Goal: Use online tool/utility: Use online tool/utility

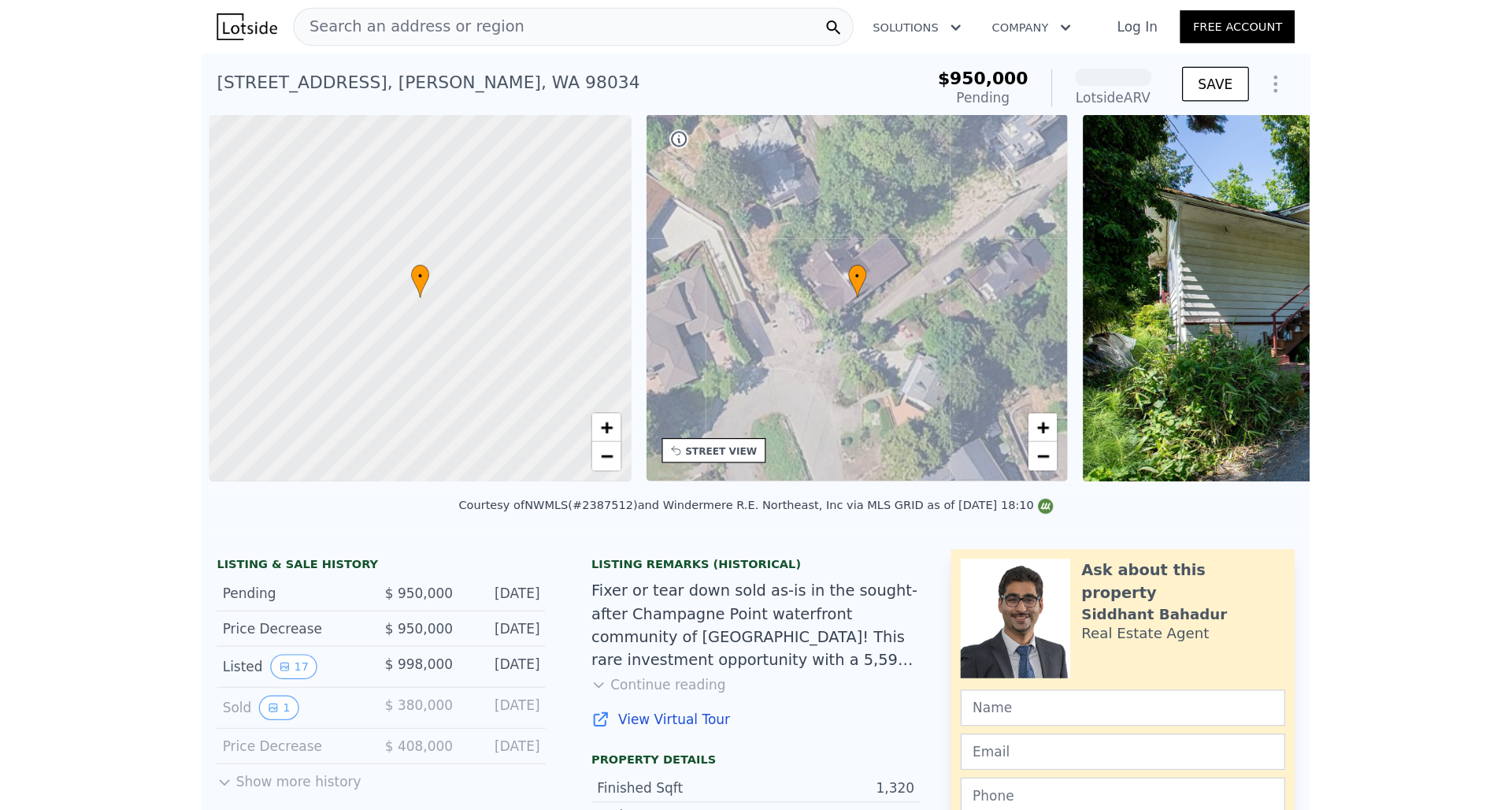
scroll to position [0, 6]
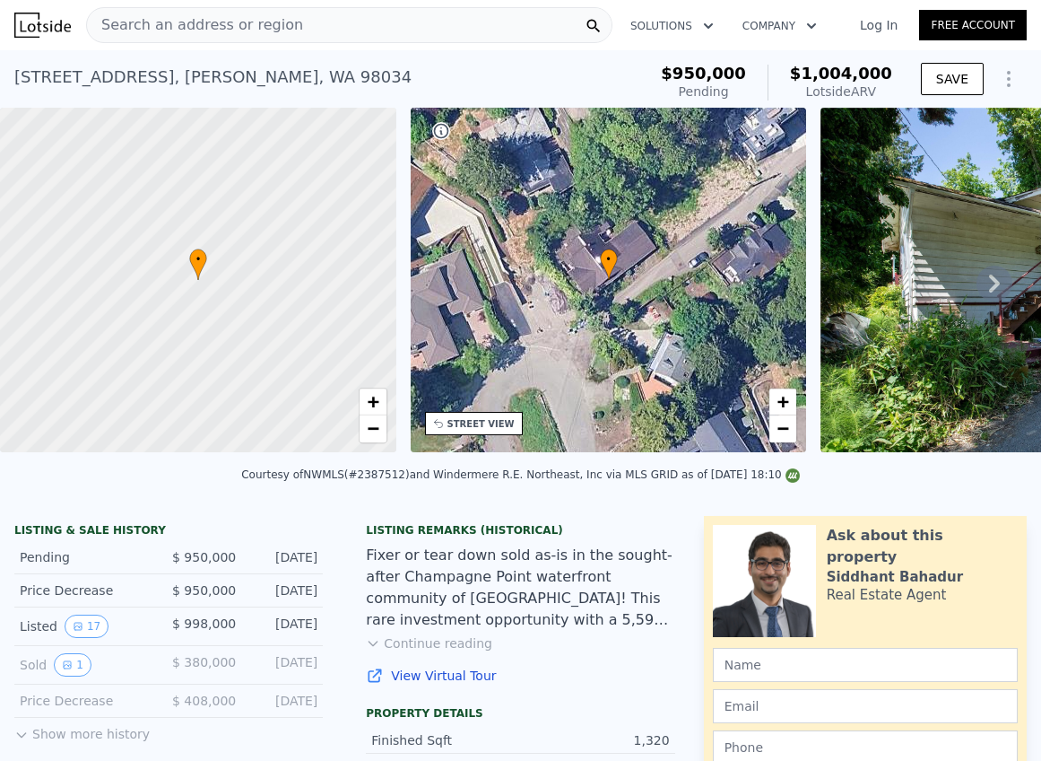
click at [254, 17] on span "Search an address or region" at bounding box center [195, 25] width 216 height 22
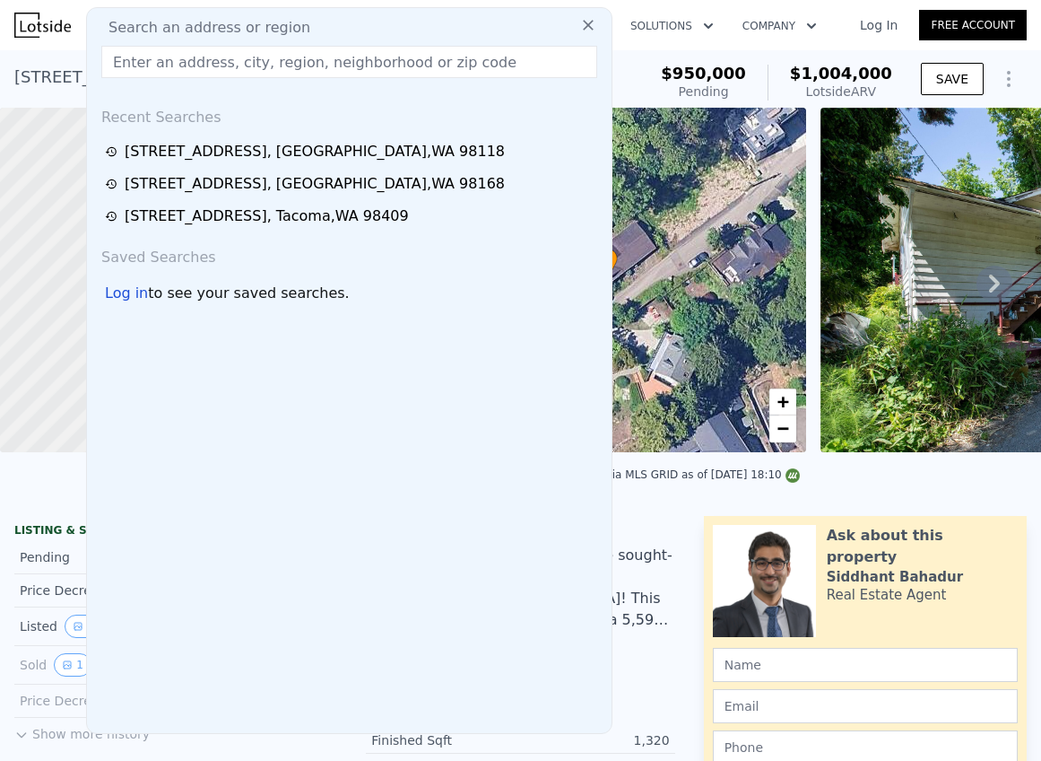
click at [225, 57] on input "text" at bounding box center [349, 62] width 496 height 32
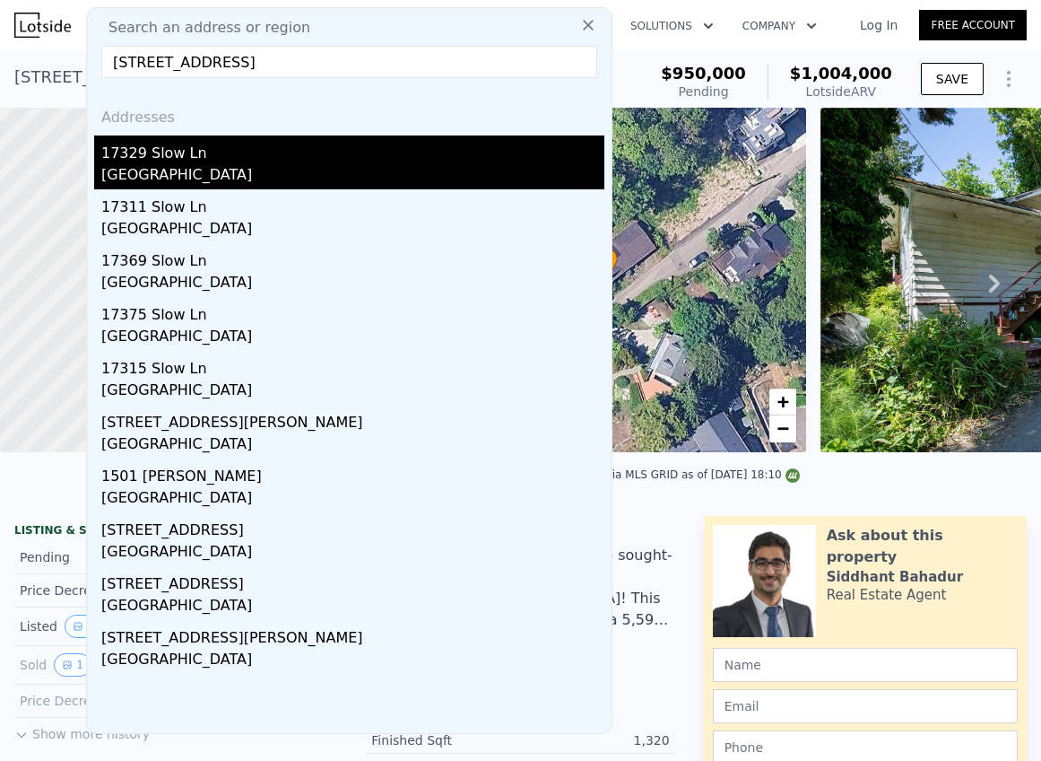
type input "17329 Slow Ln, Mount Vernon, WA 98274"
click at [207, 150] on div "17329 Slow Ln" at bounding box center [352, 149] width 503 height 29
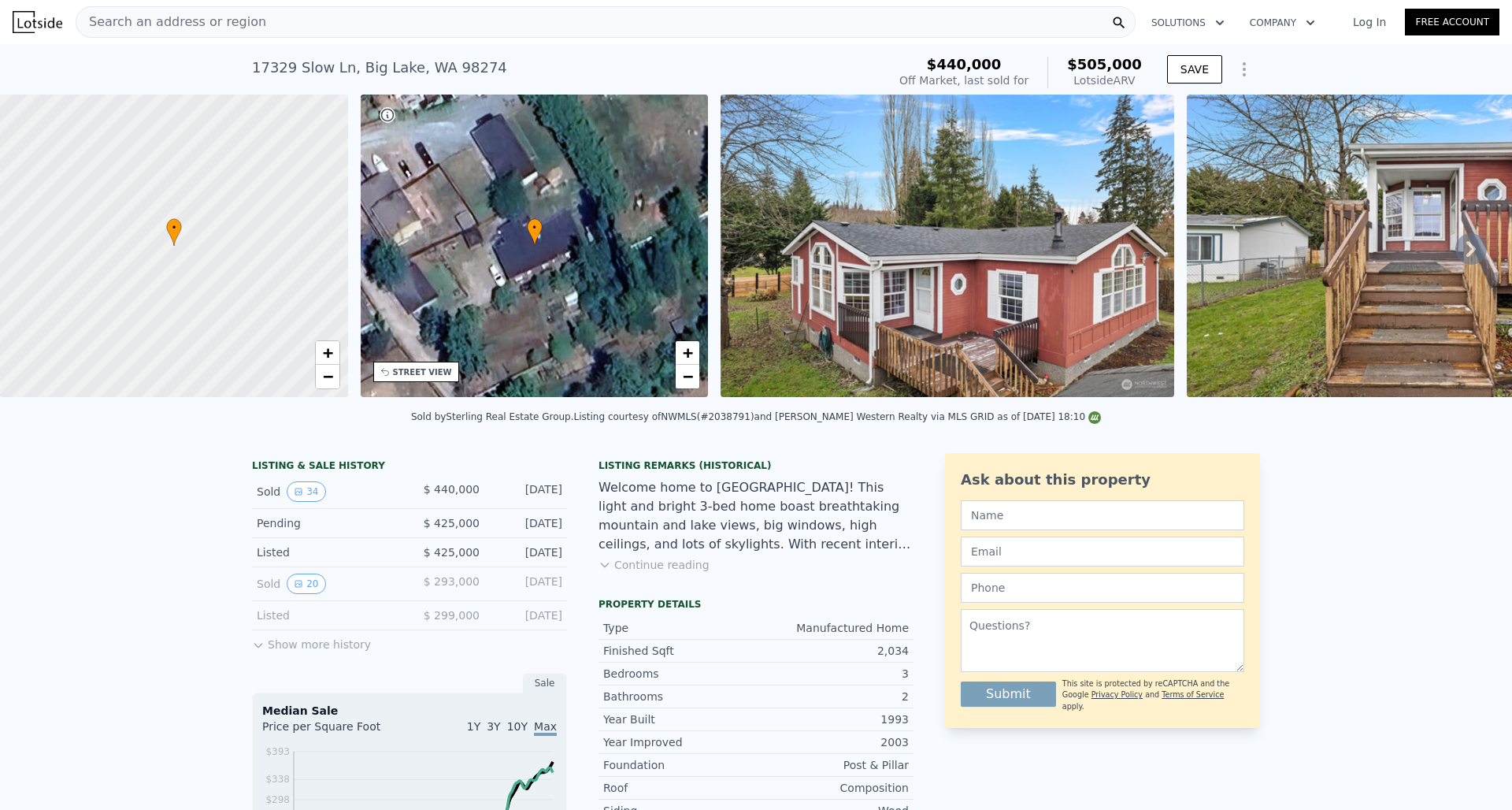
click at [914, 249] on icon at bounding box center [1472, 250] width 32 height 32
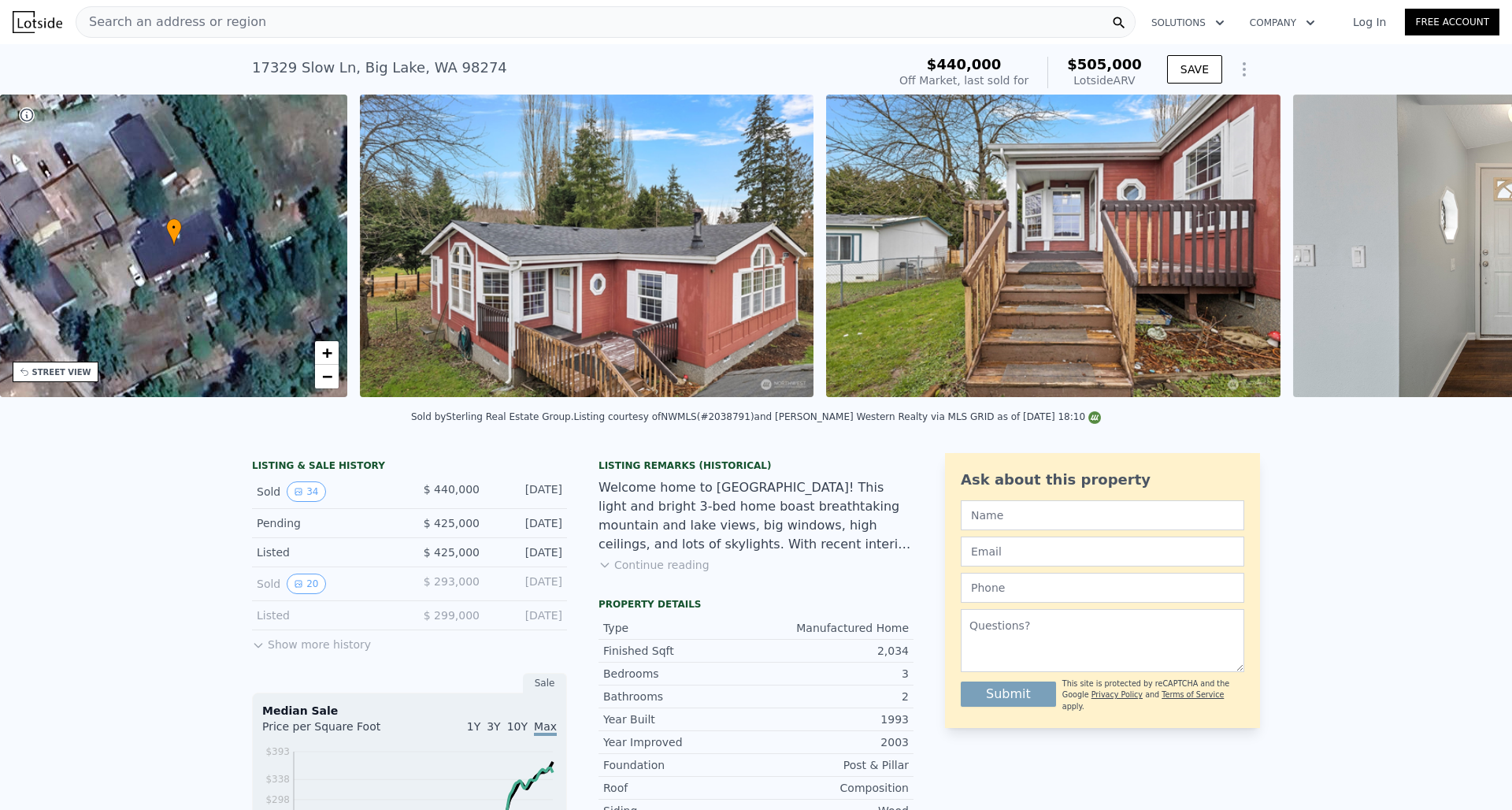
click at [914, 249] on img at bounding box center [1520, 246] width 454 height 302
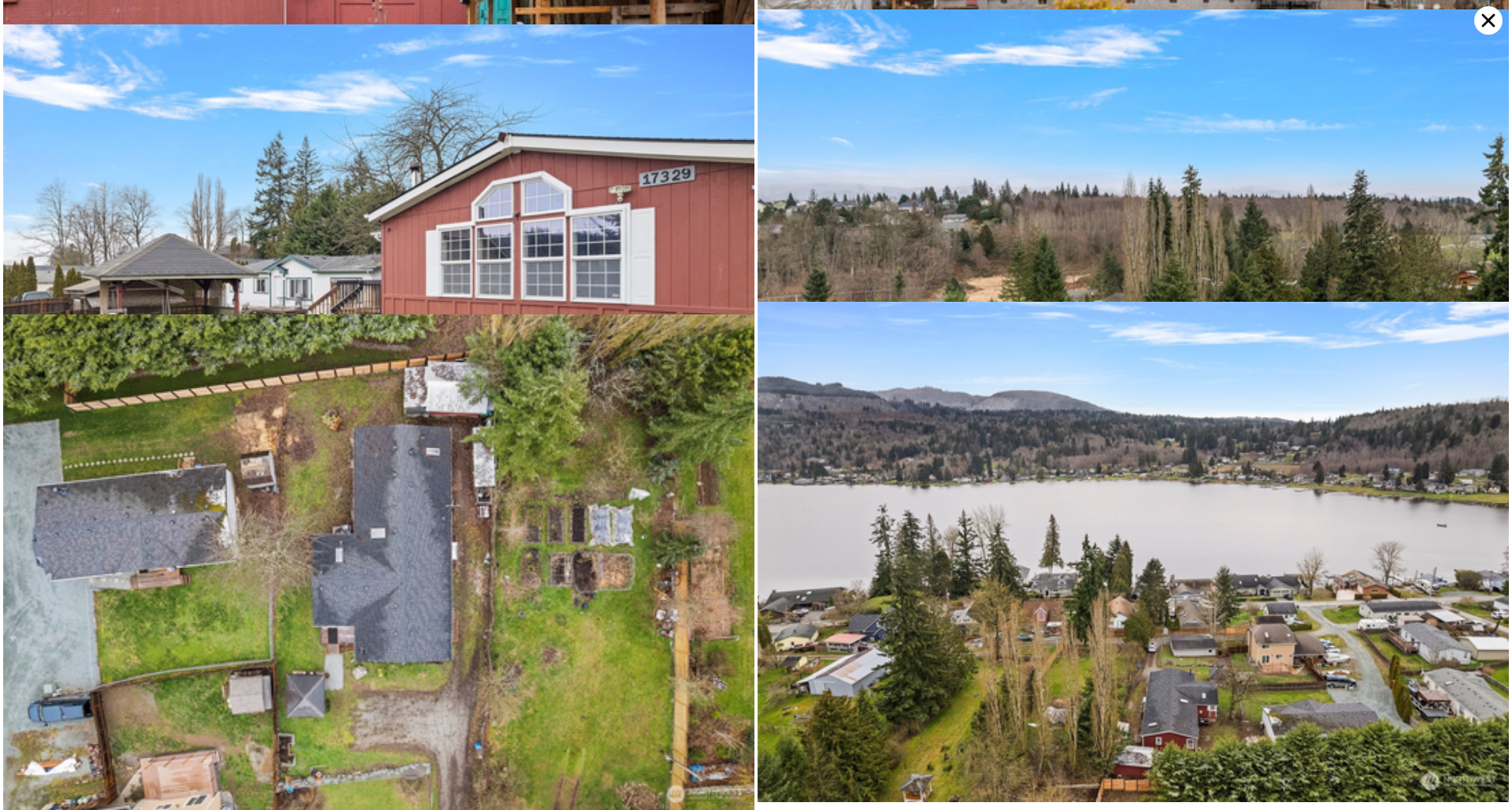
scroll to position [5386, 0]
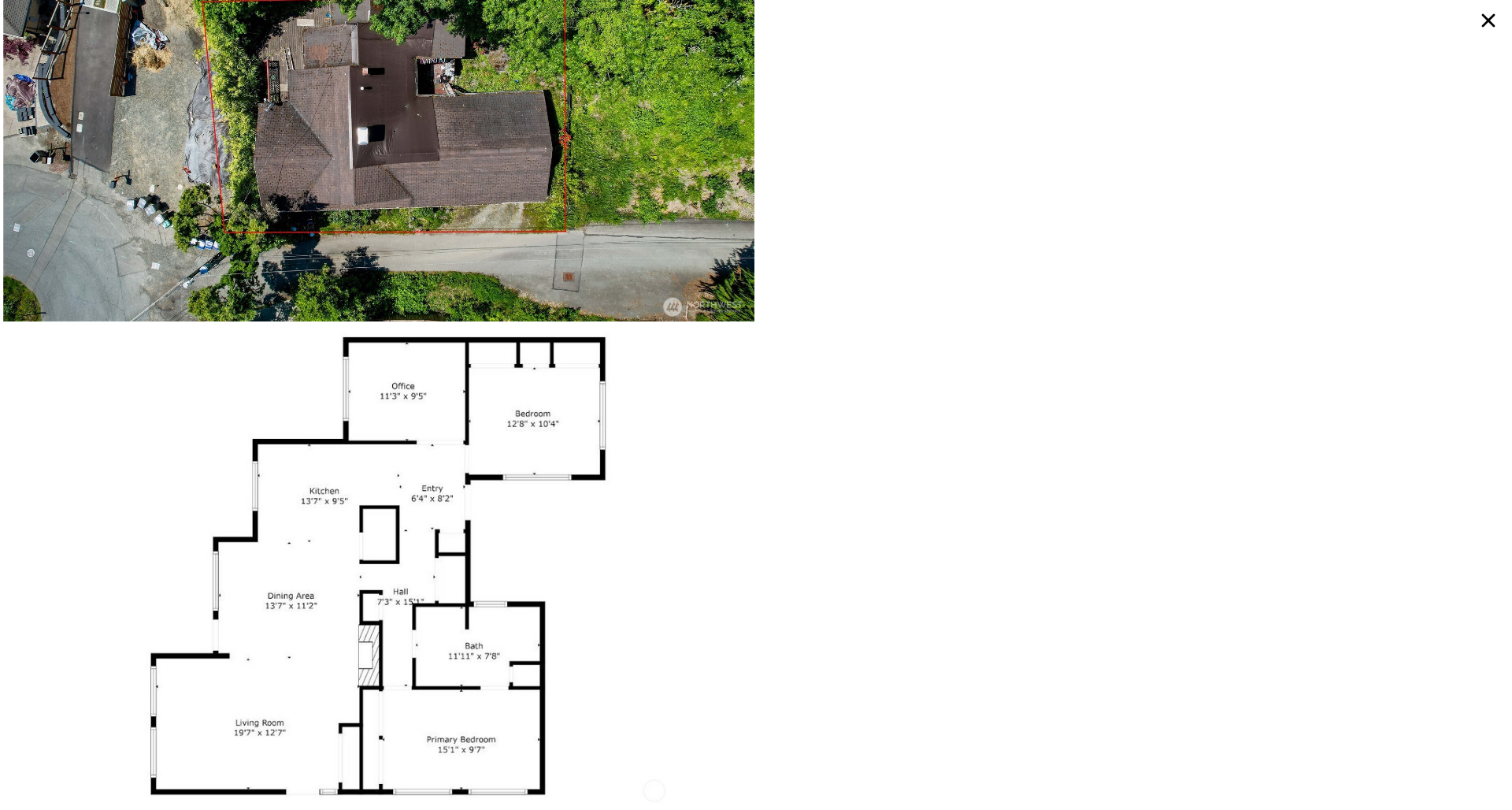
type input "$ 1,004,000"
type input "7"
type input "3"
type input "4"
type input "1.75"
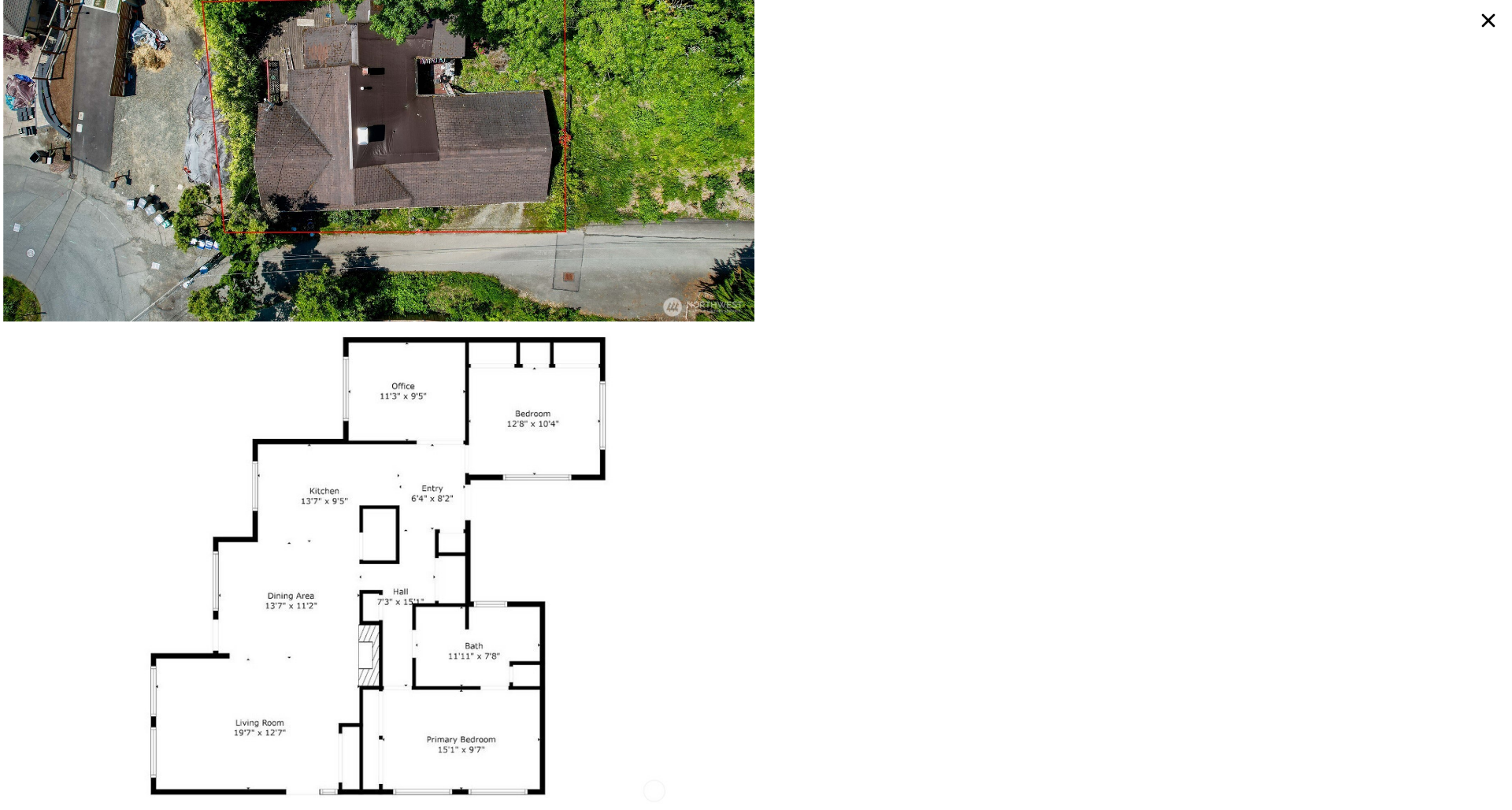
type input "2.75"
type input "1667"
type input "1840"
type input "5375"
type input "9964"
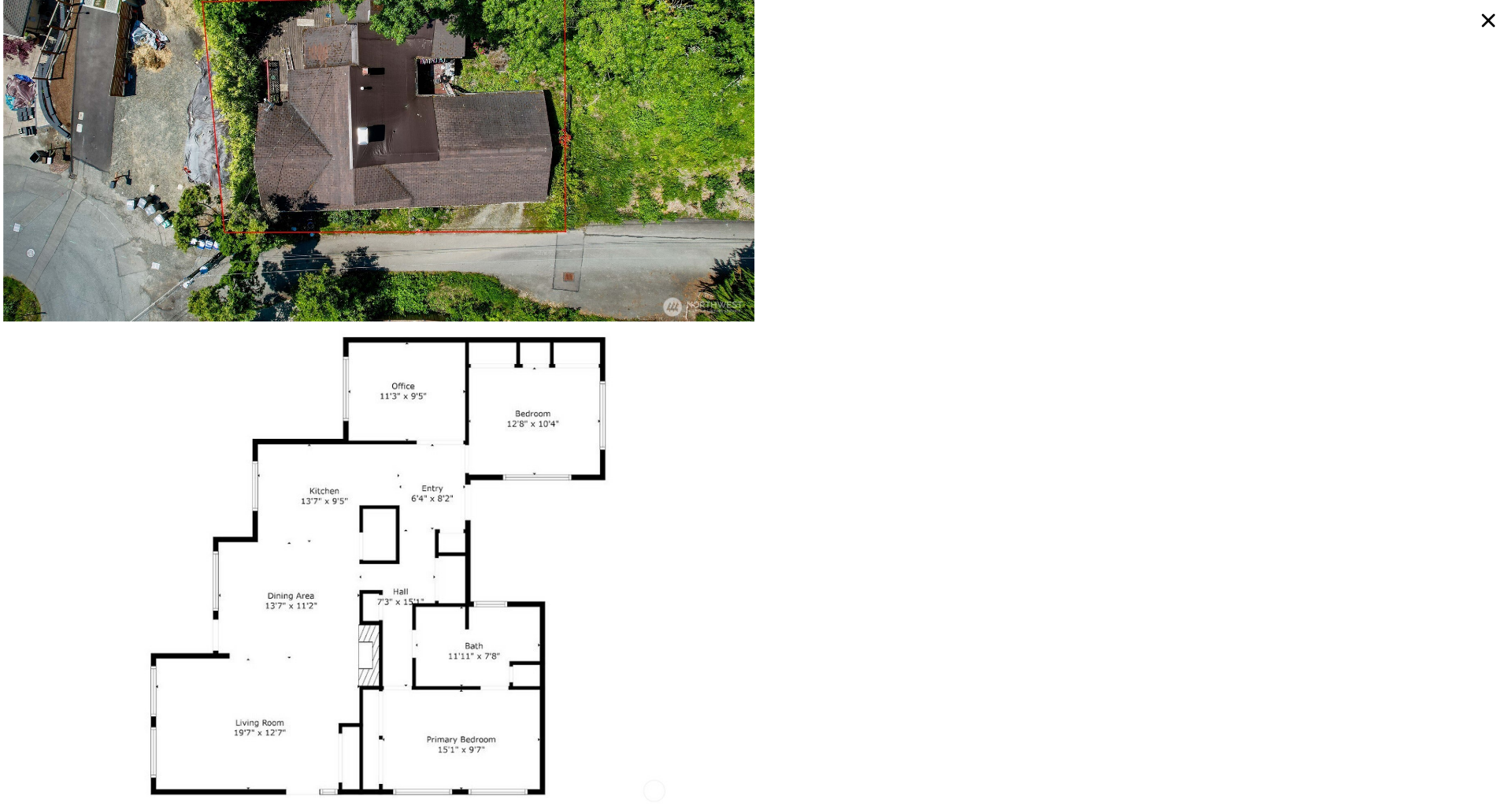
type input "-$ 92,564"
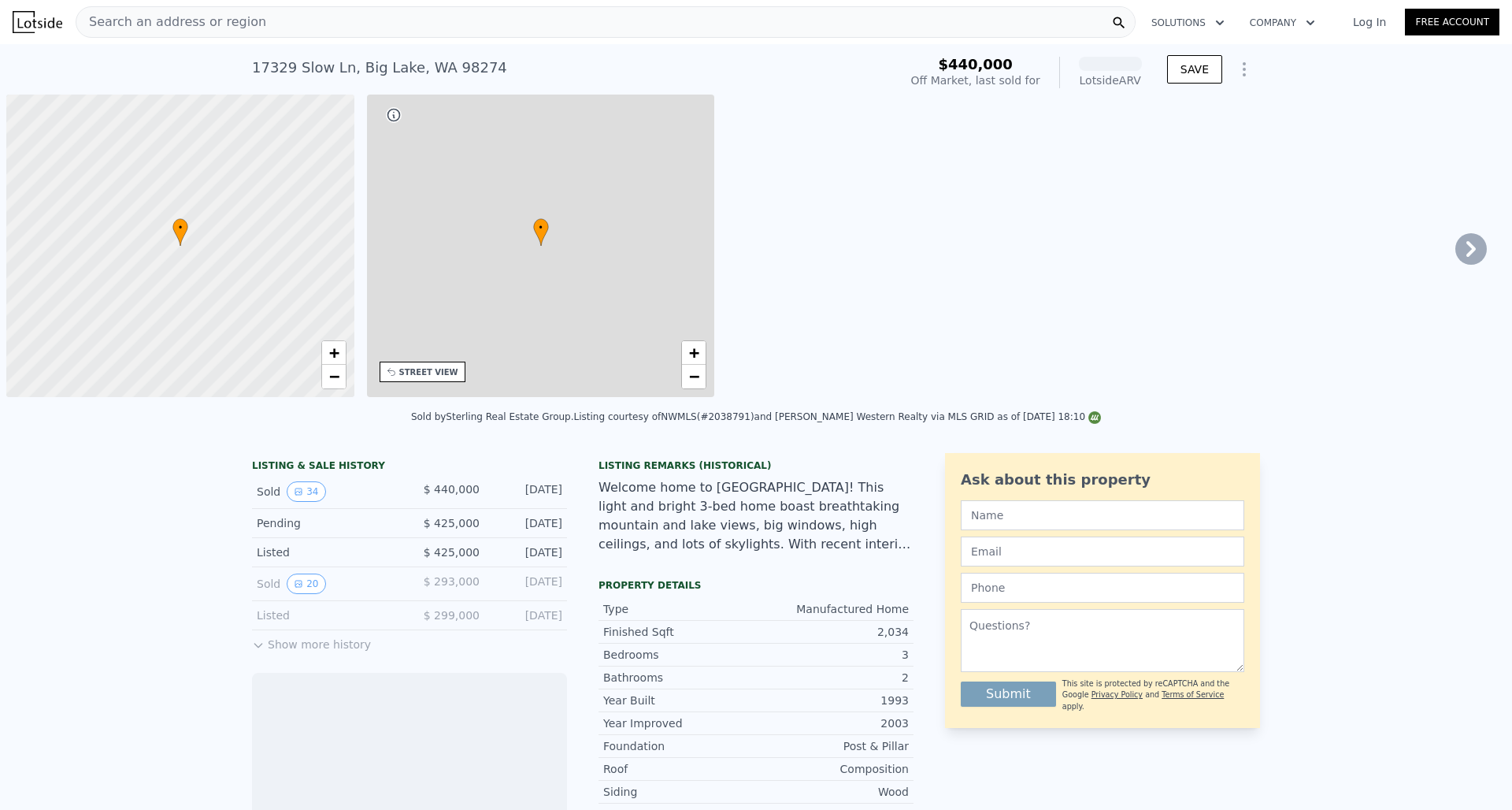
scroll to position [0, 6]
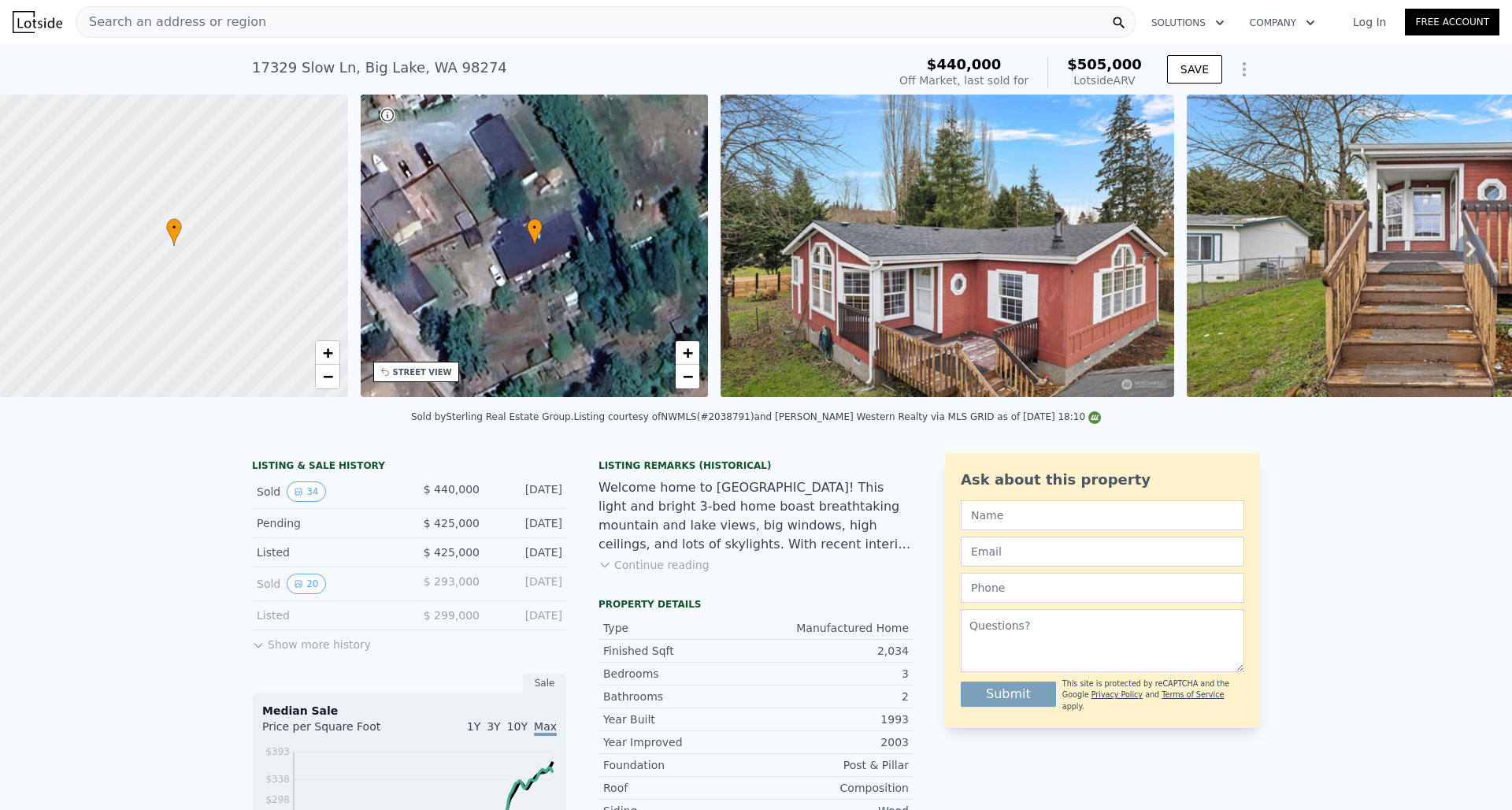
click at [464, 104] on div "• + −" at bounding box center [535, 246] width 348 height 302
